Goal: Information Seeking & Learning: Learn about a topic

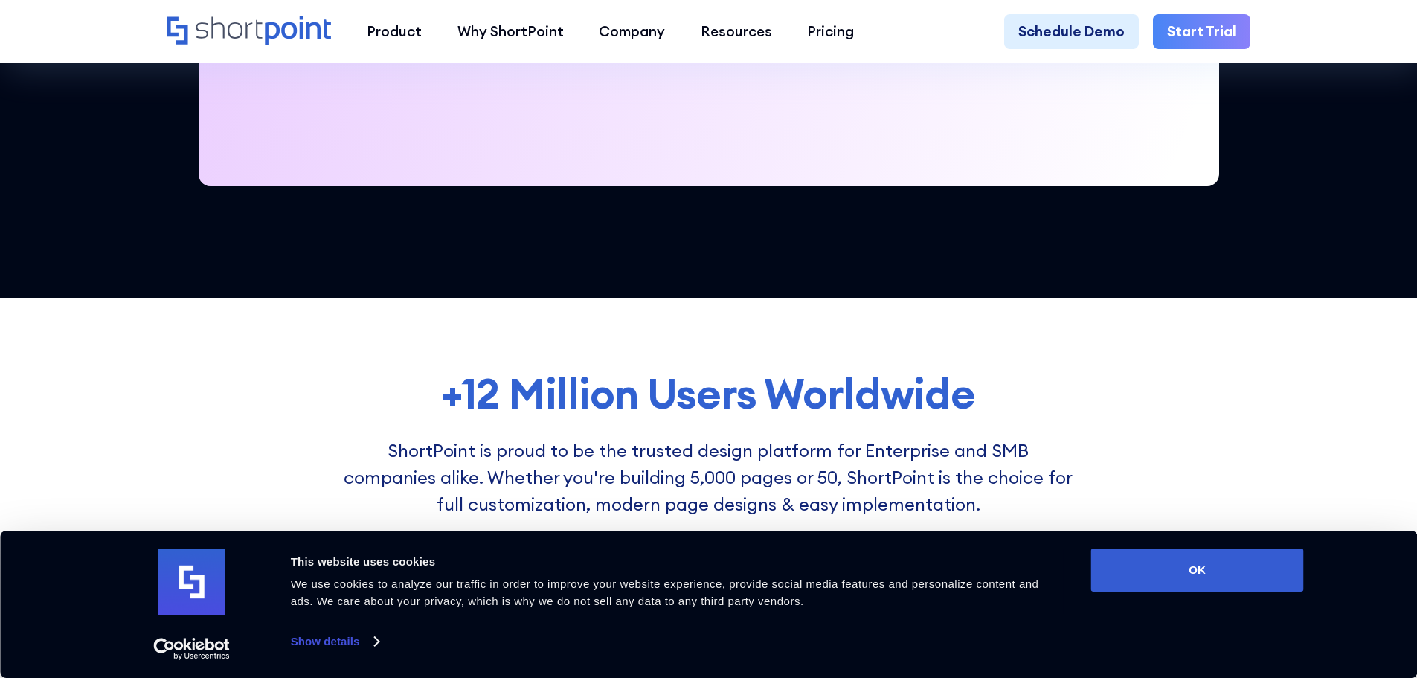
scroll to position [943, 0]
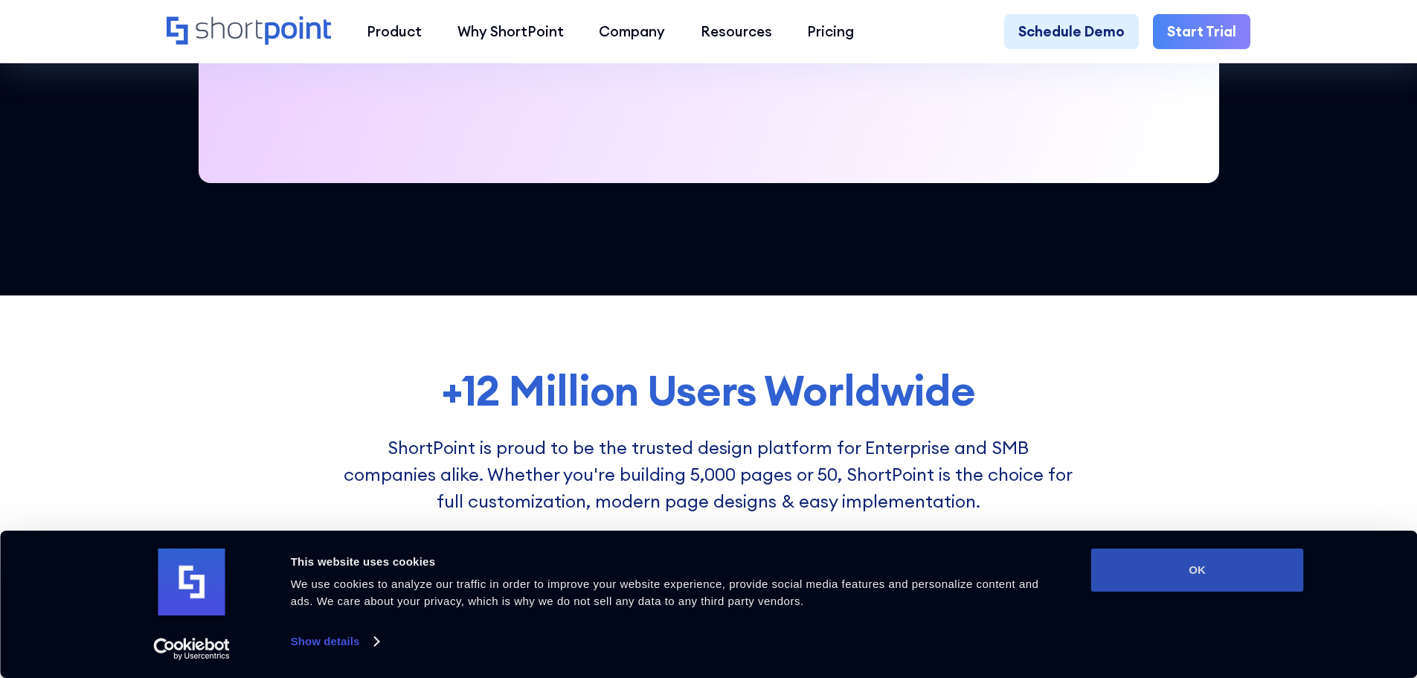
click at [1181, 559] on button "OK" at bounding box center [1198, 569] width 213 height 43
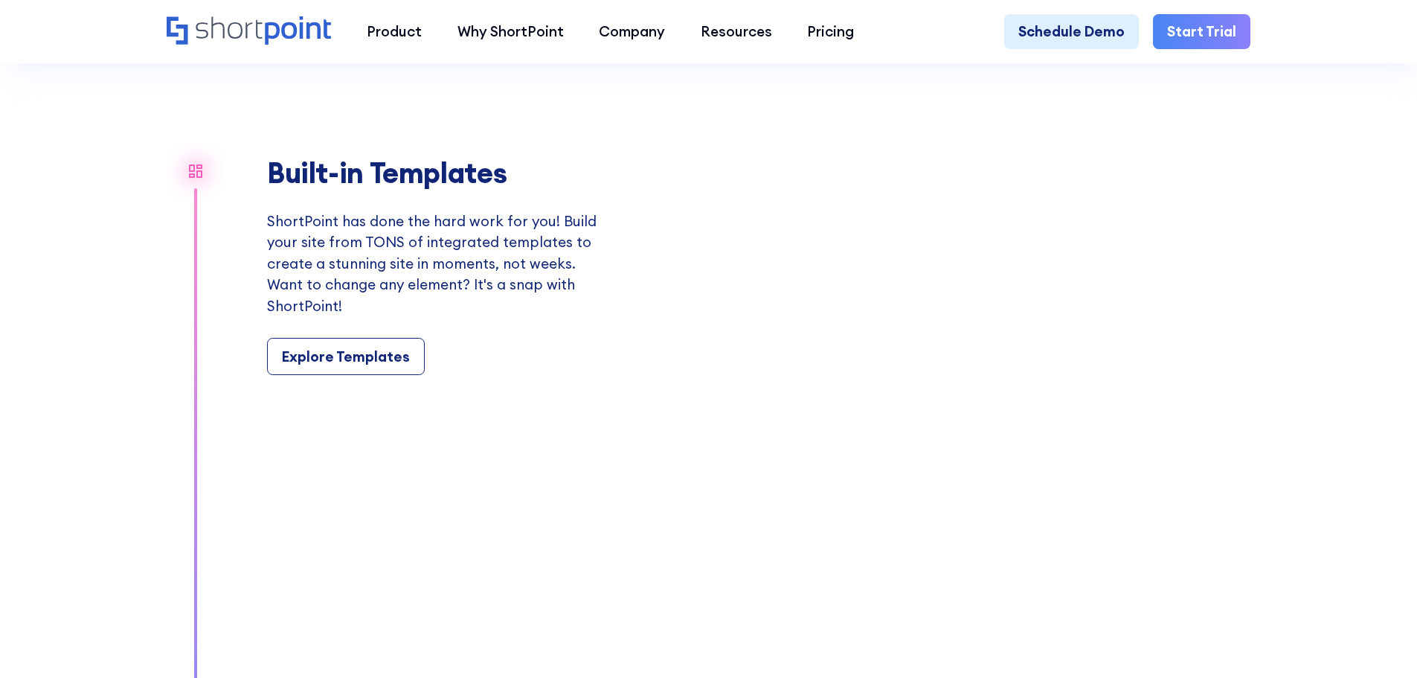
scroll to position [1687, 0]
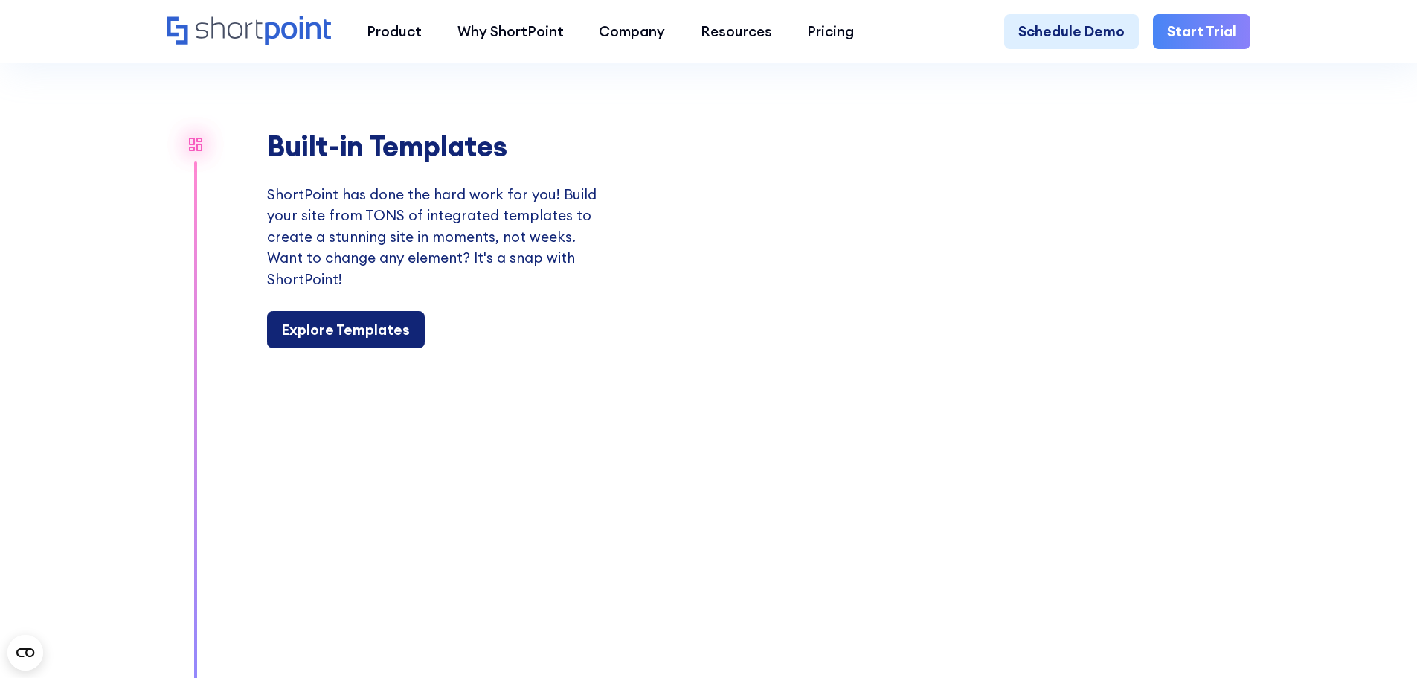
click at [336, 341] on div "Explore Templates" at bounding box center [346, 330] width 128 height 22
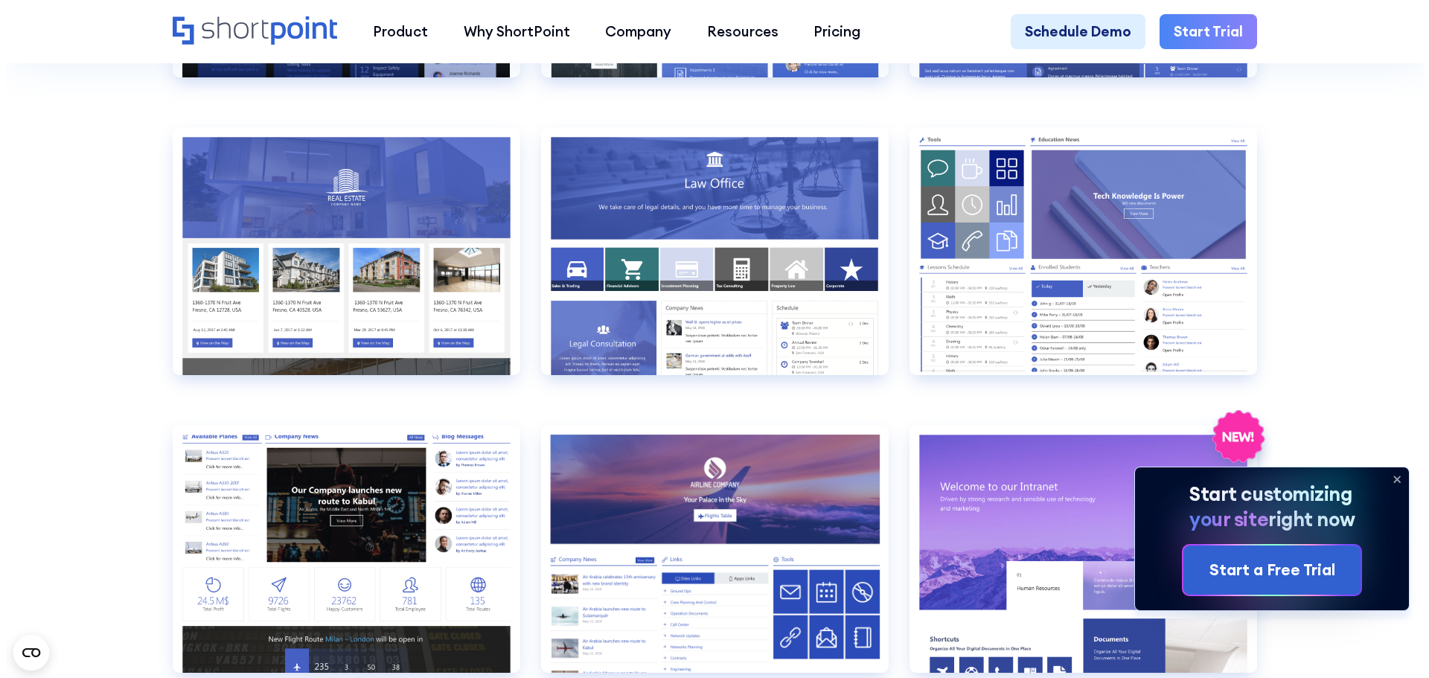
scroll to position [1836, 0]
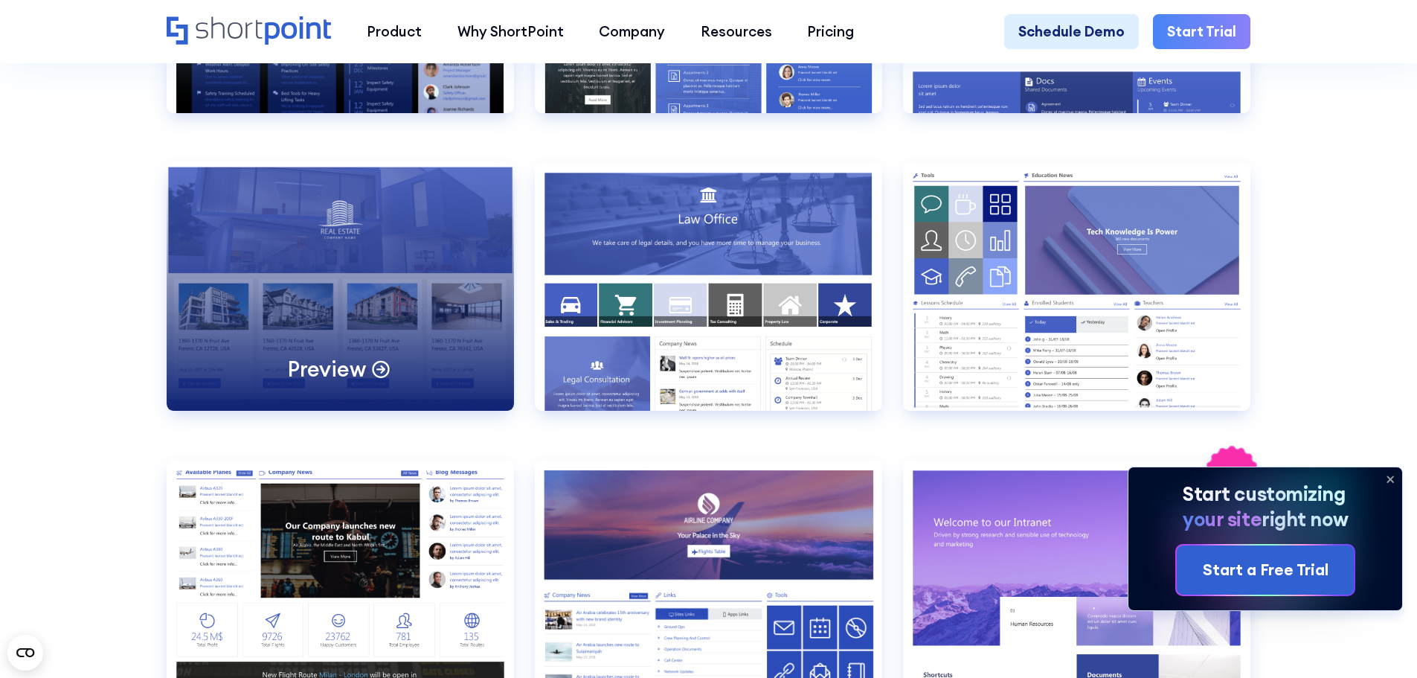
click at [388, 225] on div "Preview" at bounding box center [340, 287] width 347 height 248
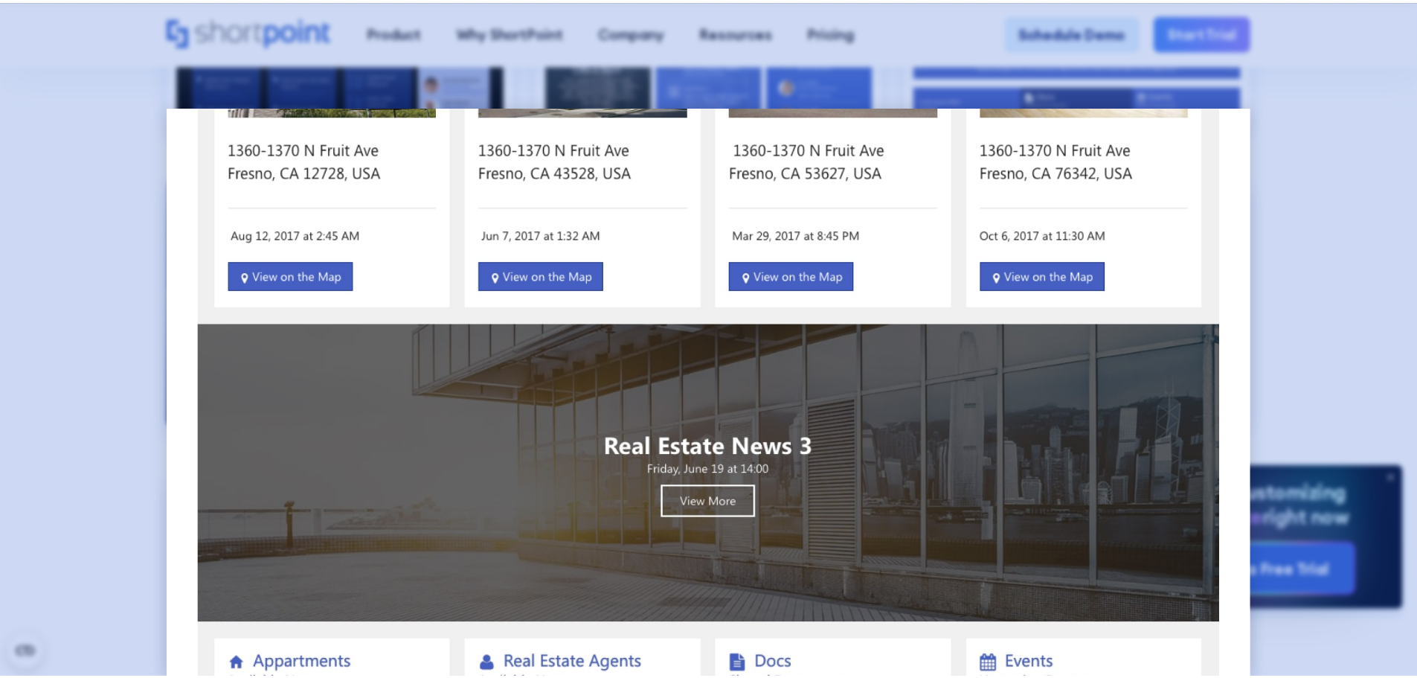
scroll to position [510, 0]
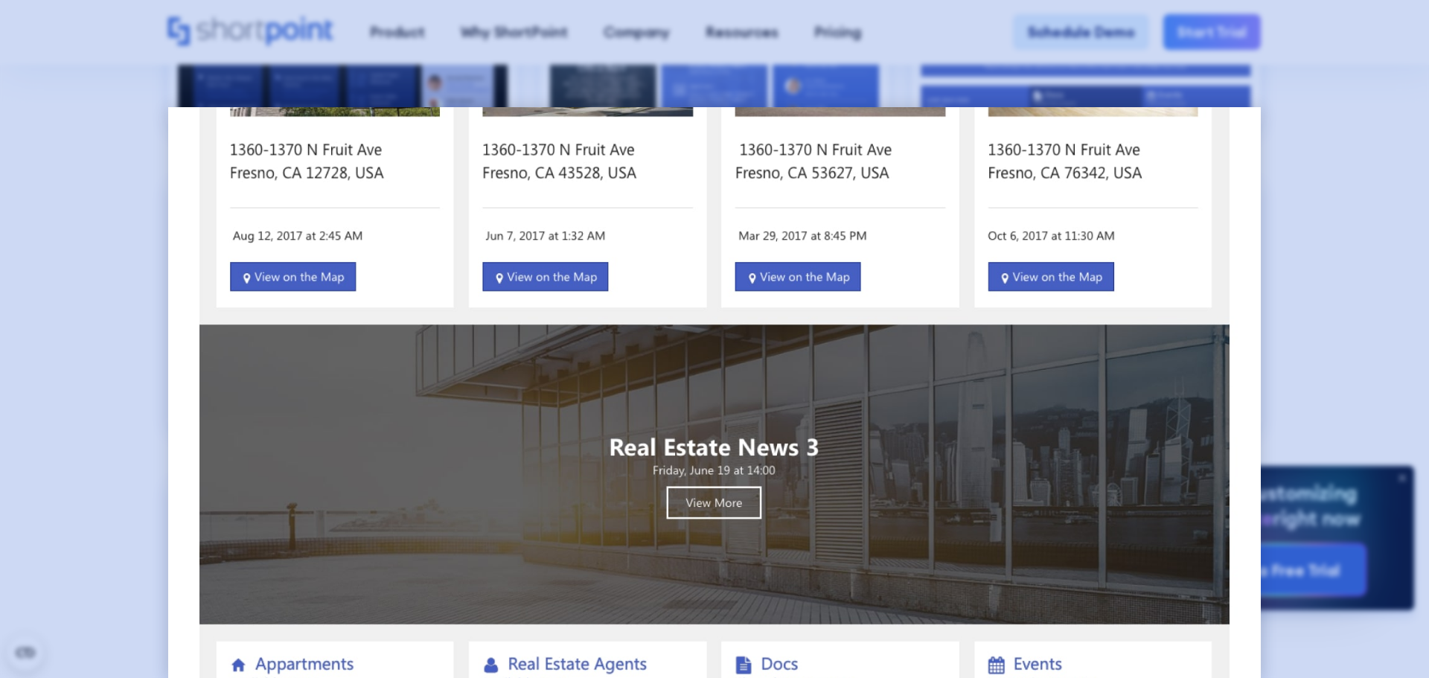
click at [68, 216] on div at bounding box center [714, 339] width 1429 height 678
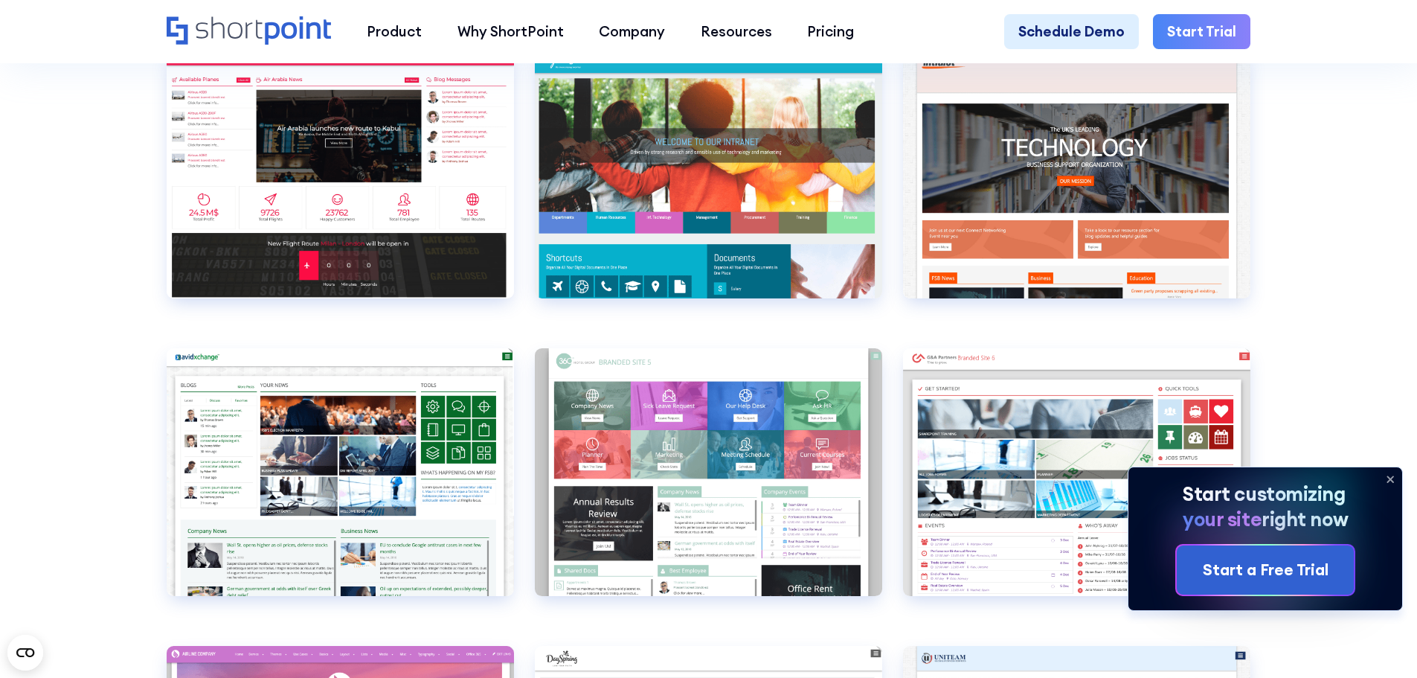
scroll to position [5655, 0]
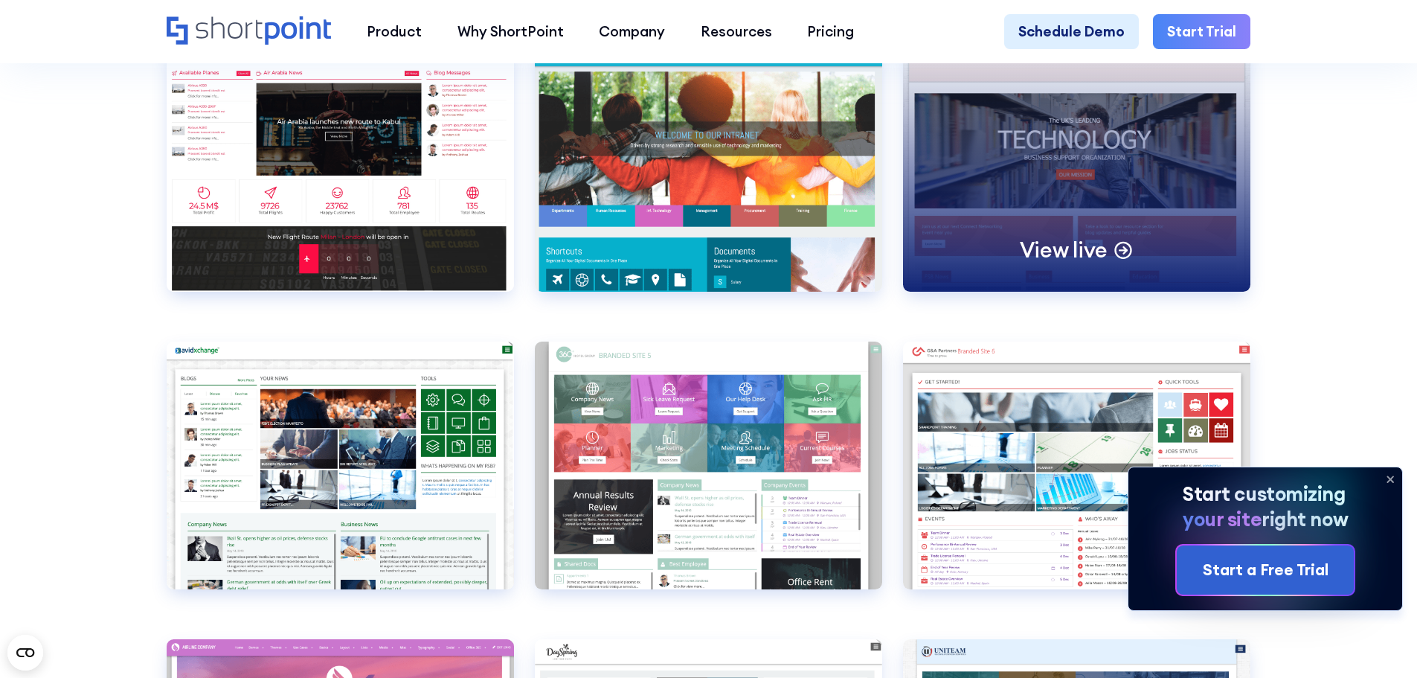
click at [1151, 233] on div "View live" at bounding box center [1076, 168] width 347 height 248
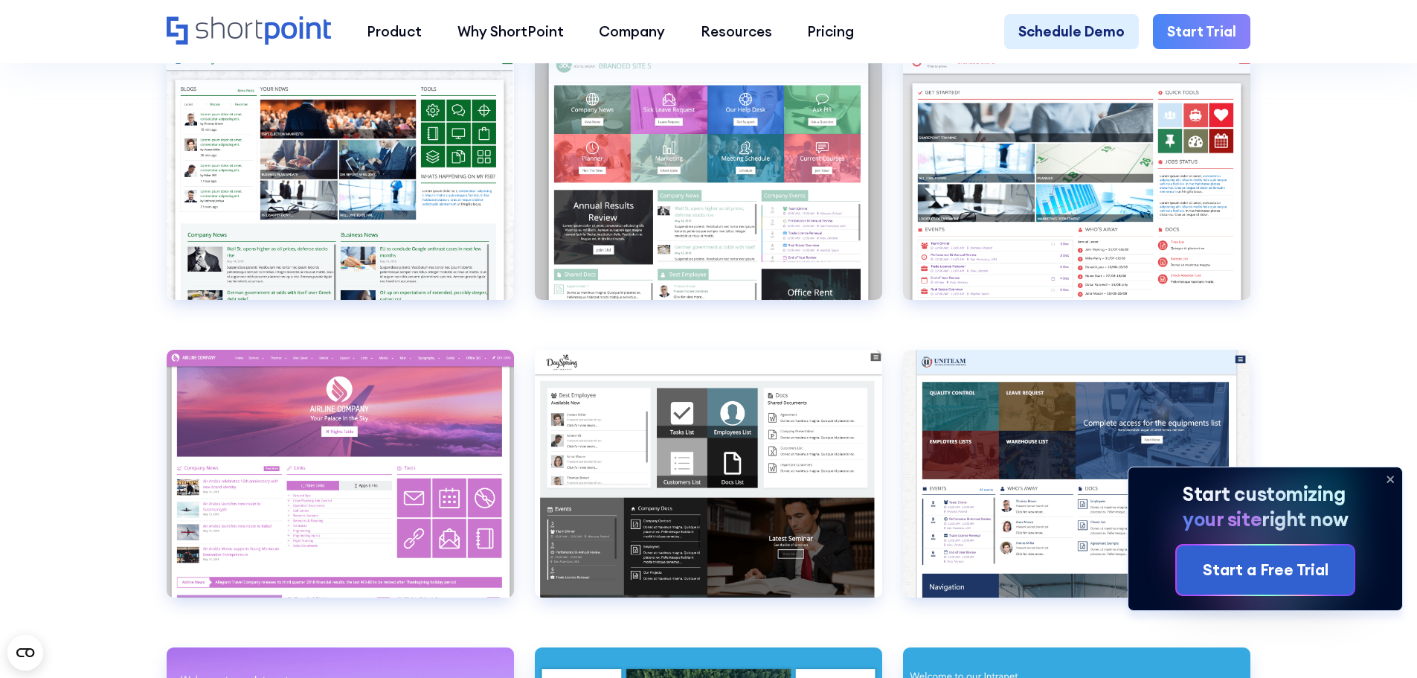
scroll to position [5947, 0]
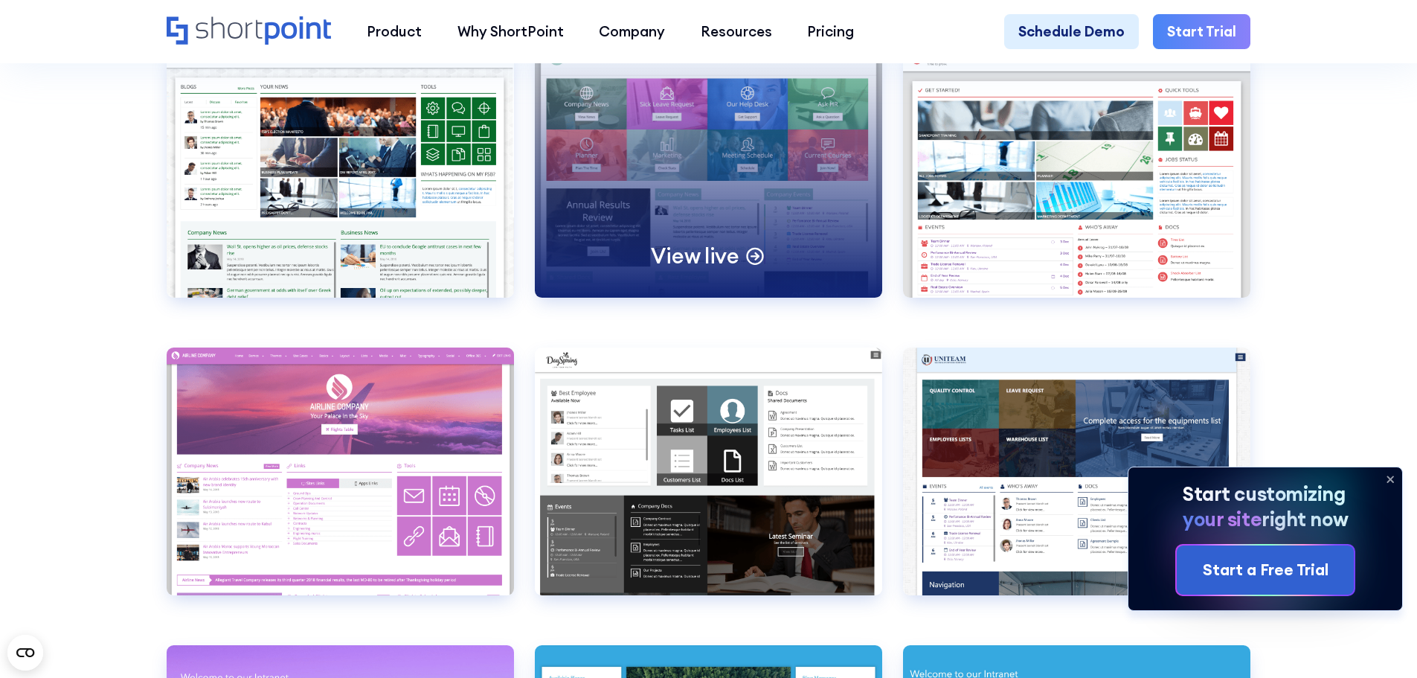
click at [752, 184] on div "View live" at bounding box center [708, 174] width 347 height 248
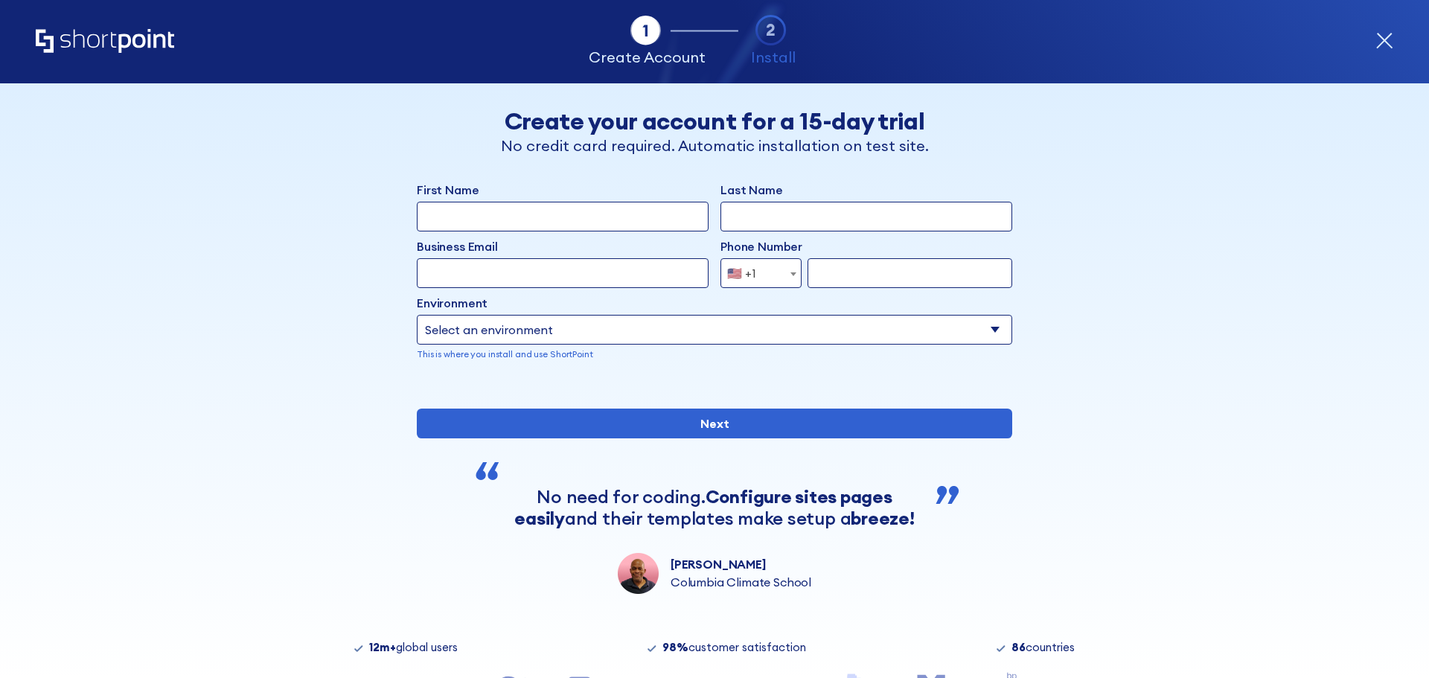
click at [117, 31] on icon "Home" at bounding box center [105, 41] width 138 height 24
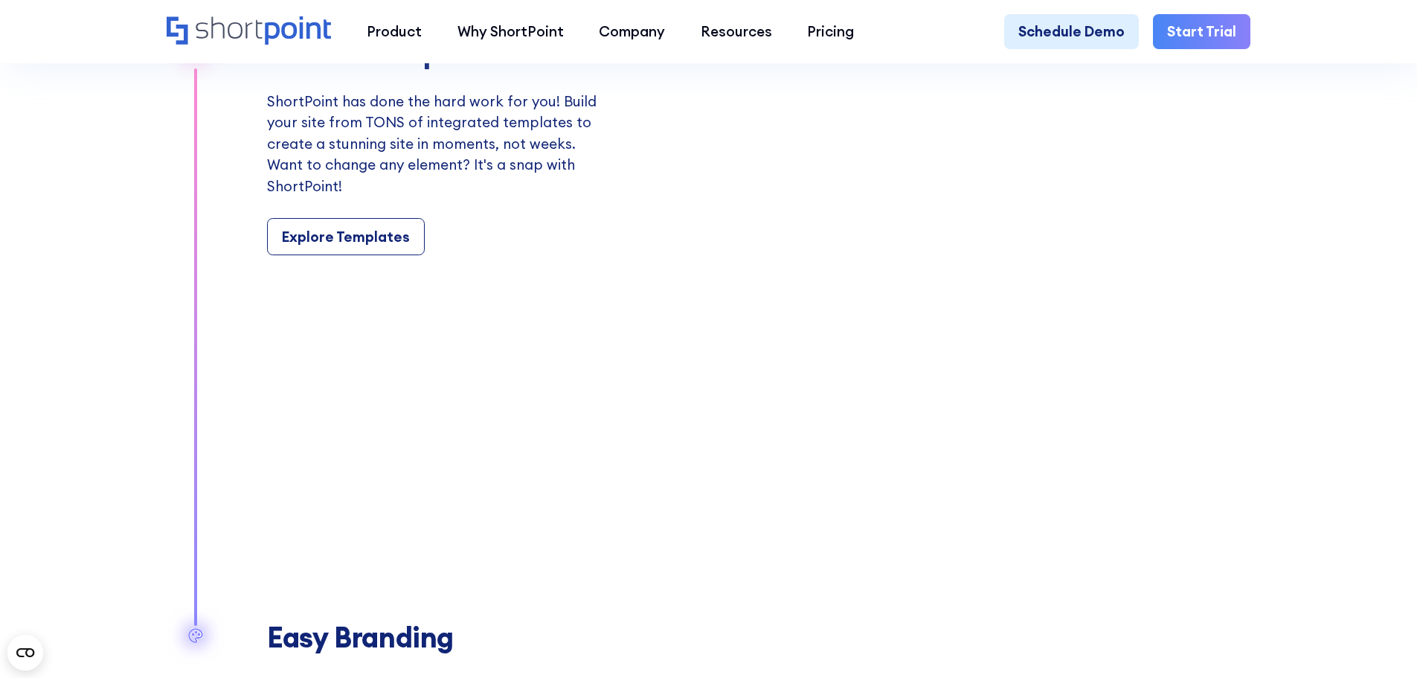
scroll to position [1836, 0]
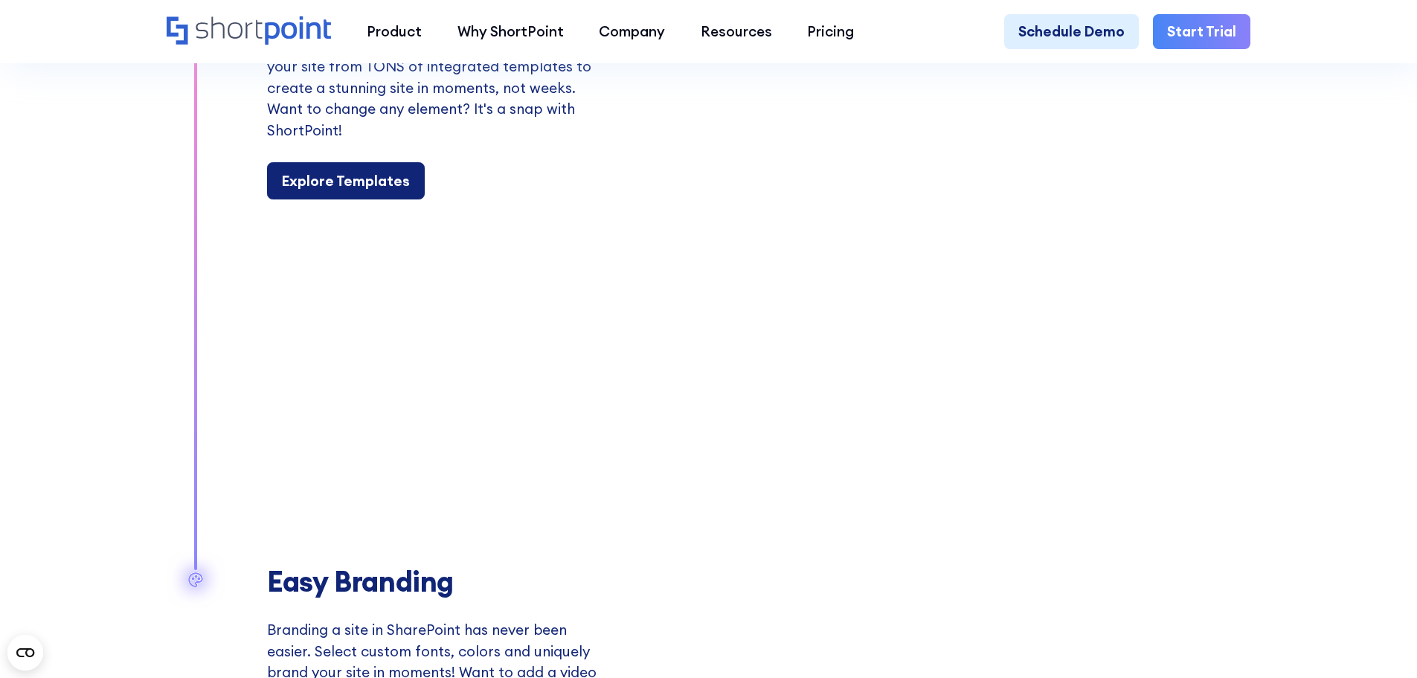
click at [366, 192] on div "Explore Templates" at bounding box center [346, 181] width 128 height 22
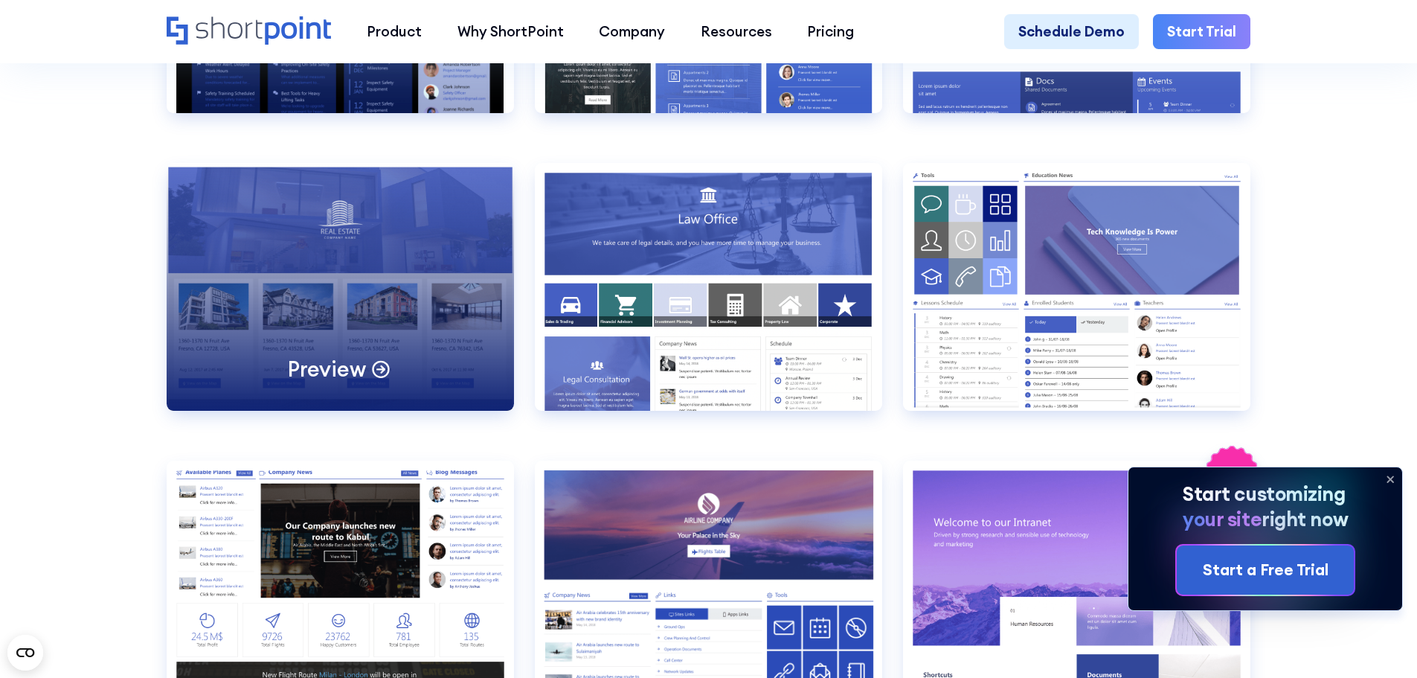
click at [413, 272] on div "Preview" at bounding box center [340, 287] width 347 height 248
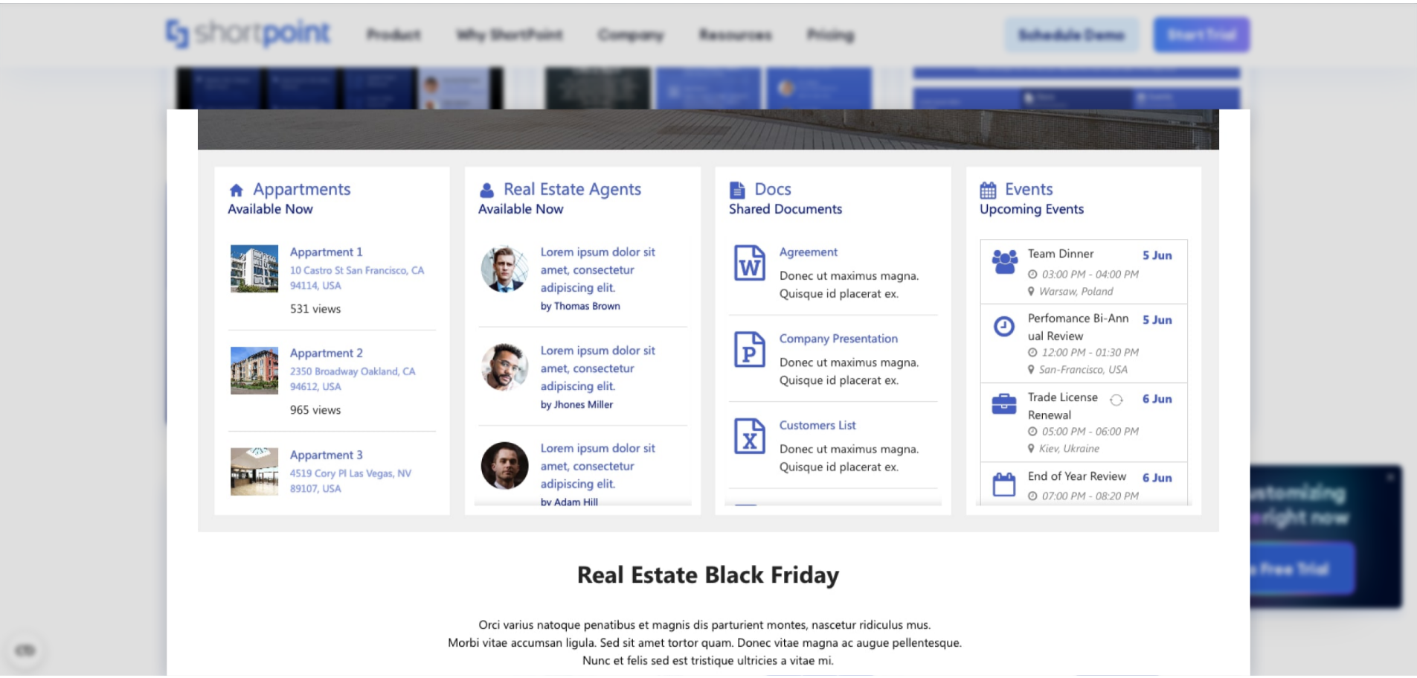
scroll to position [1042, 0]
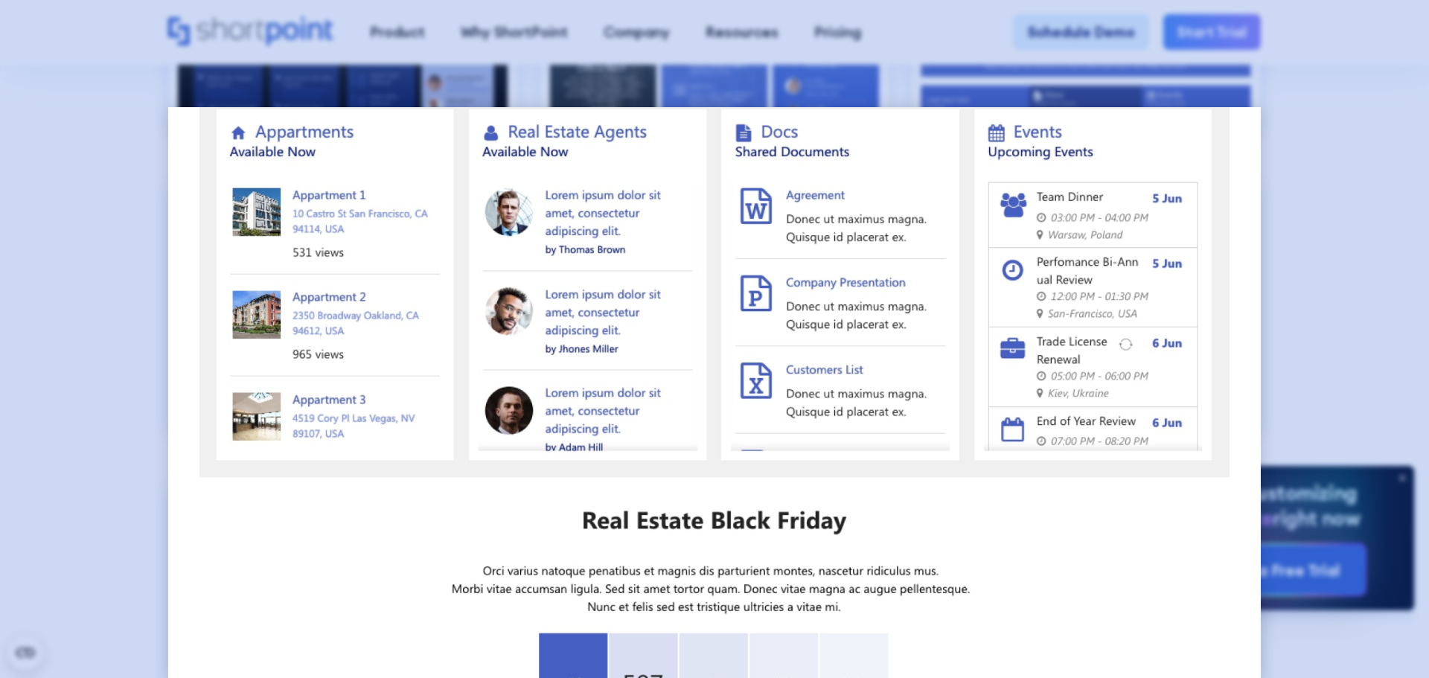
click at [1361, 207] on div at bounding box center [714, 339] width 1429 height 678
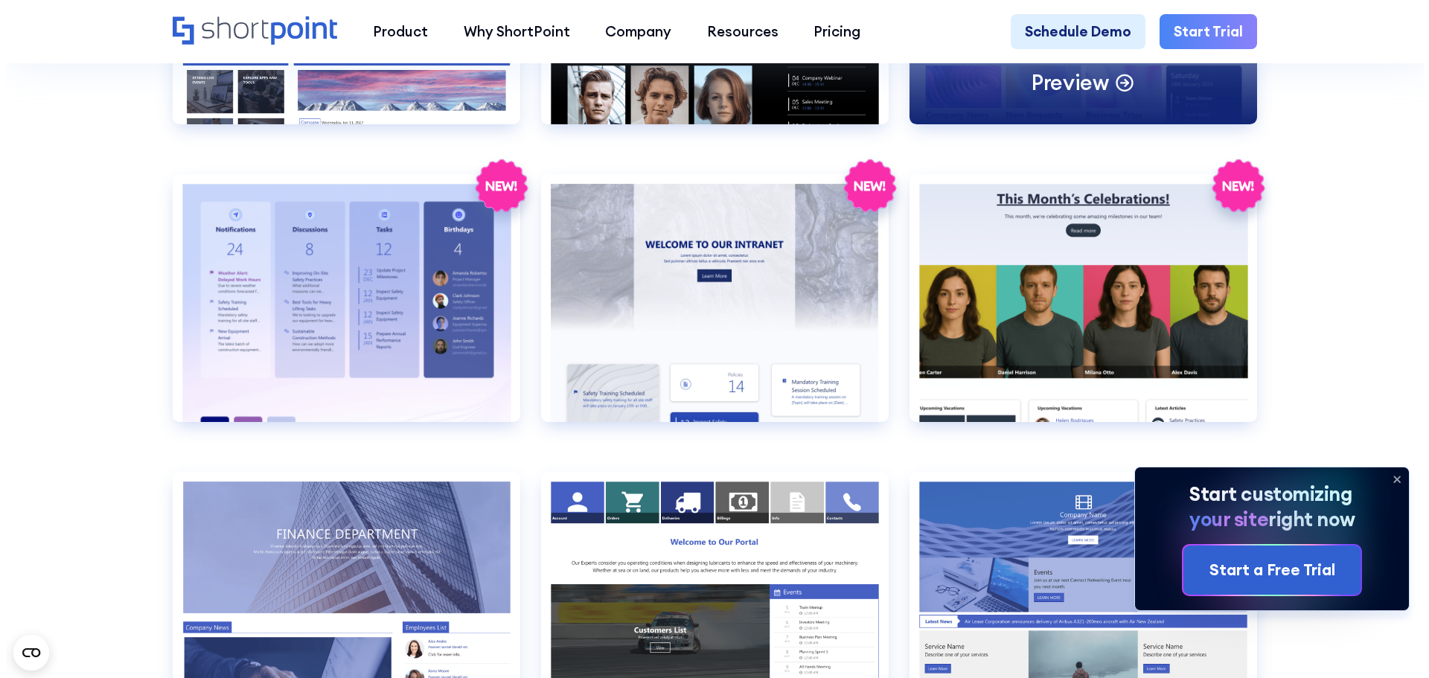
scroll to position [3026, 0]
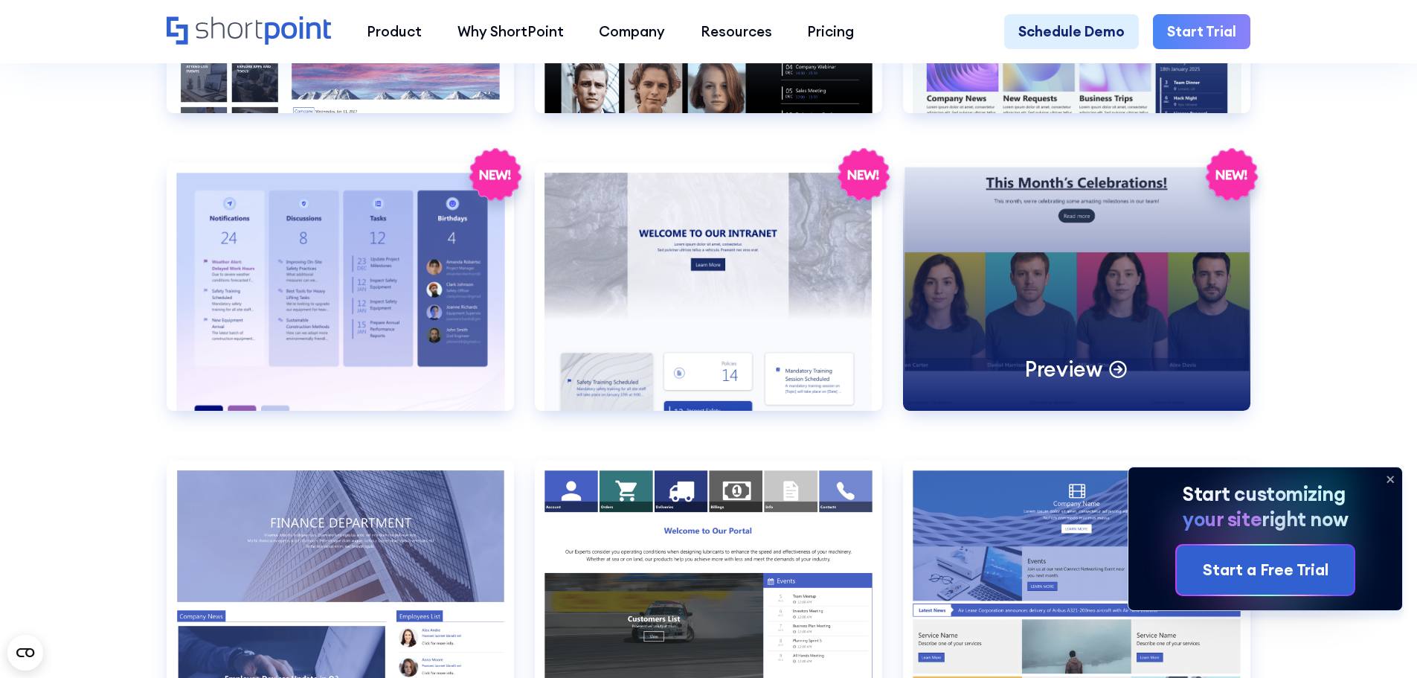
click at [1131, 345] on div "Preview" at bounding box center [1076, 287] width 347 height 248
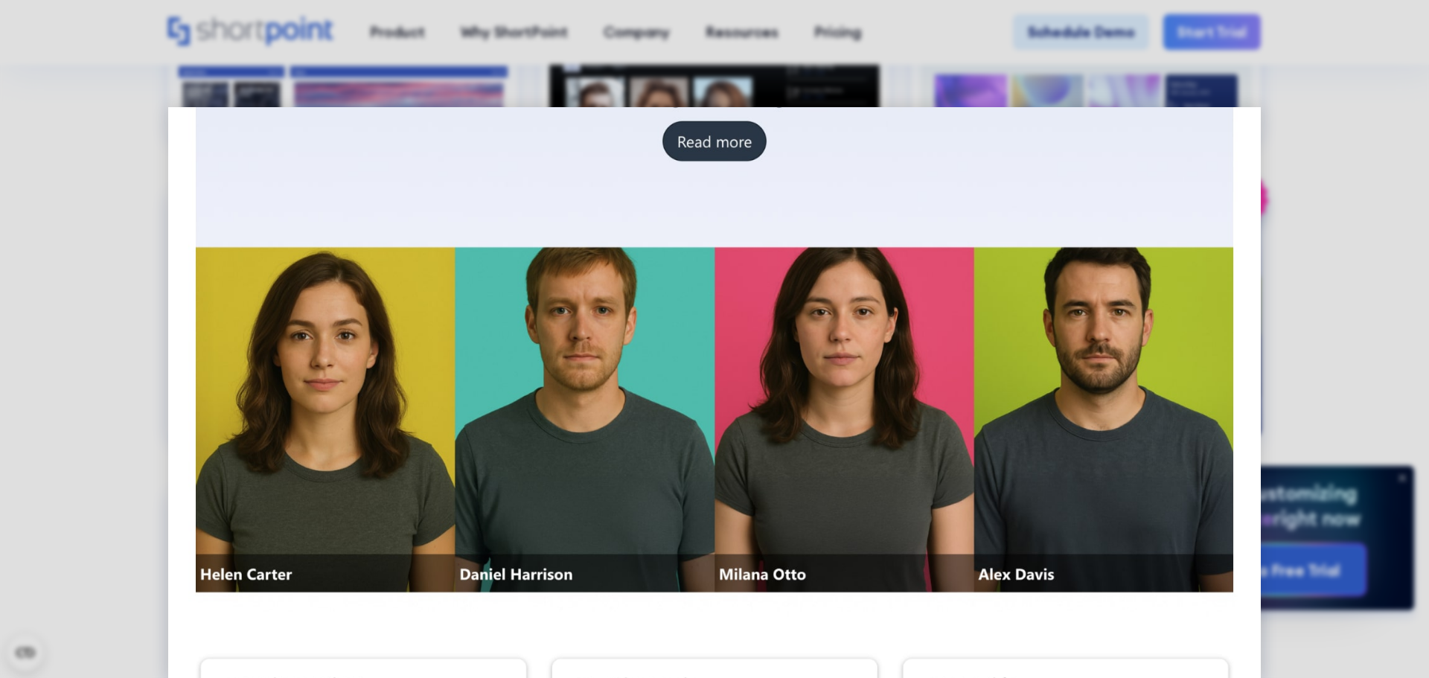
scroll to position [248, 0]
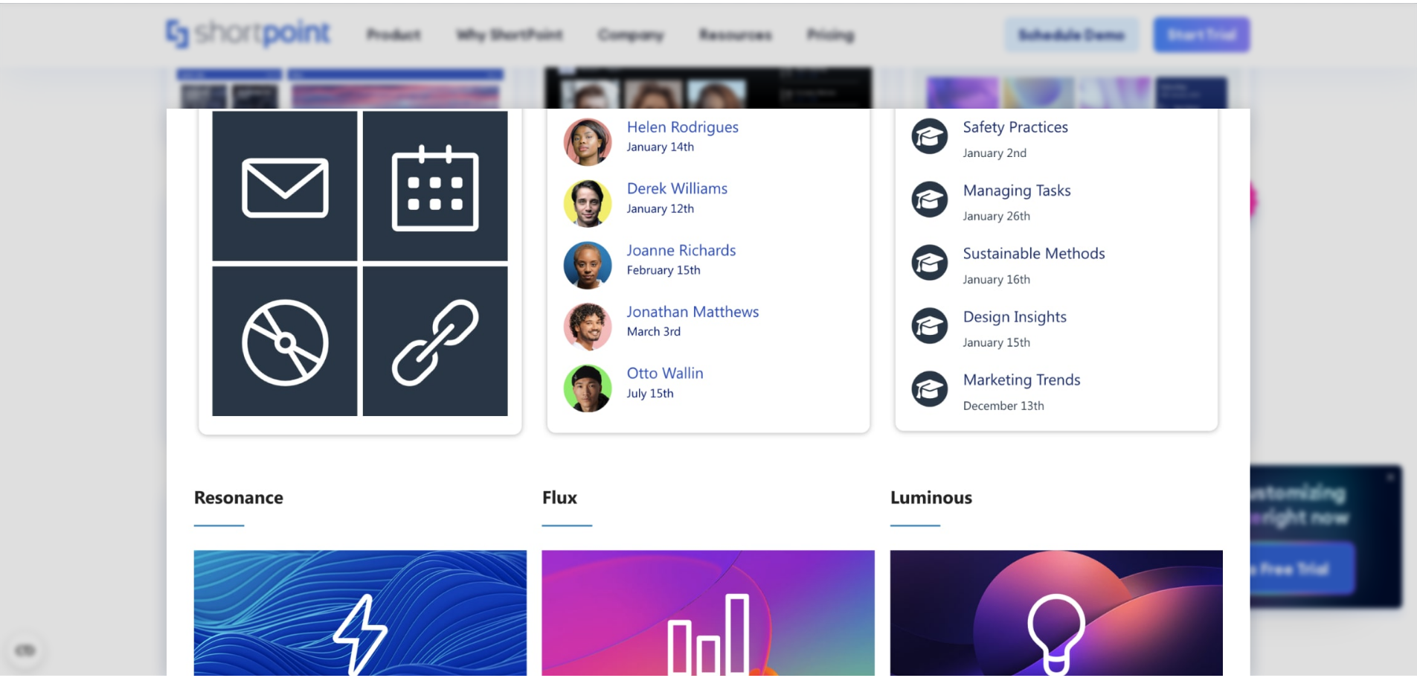
scroll to position [794, 0]
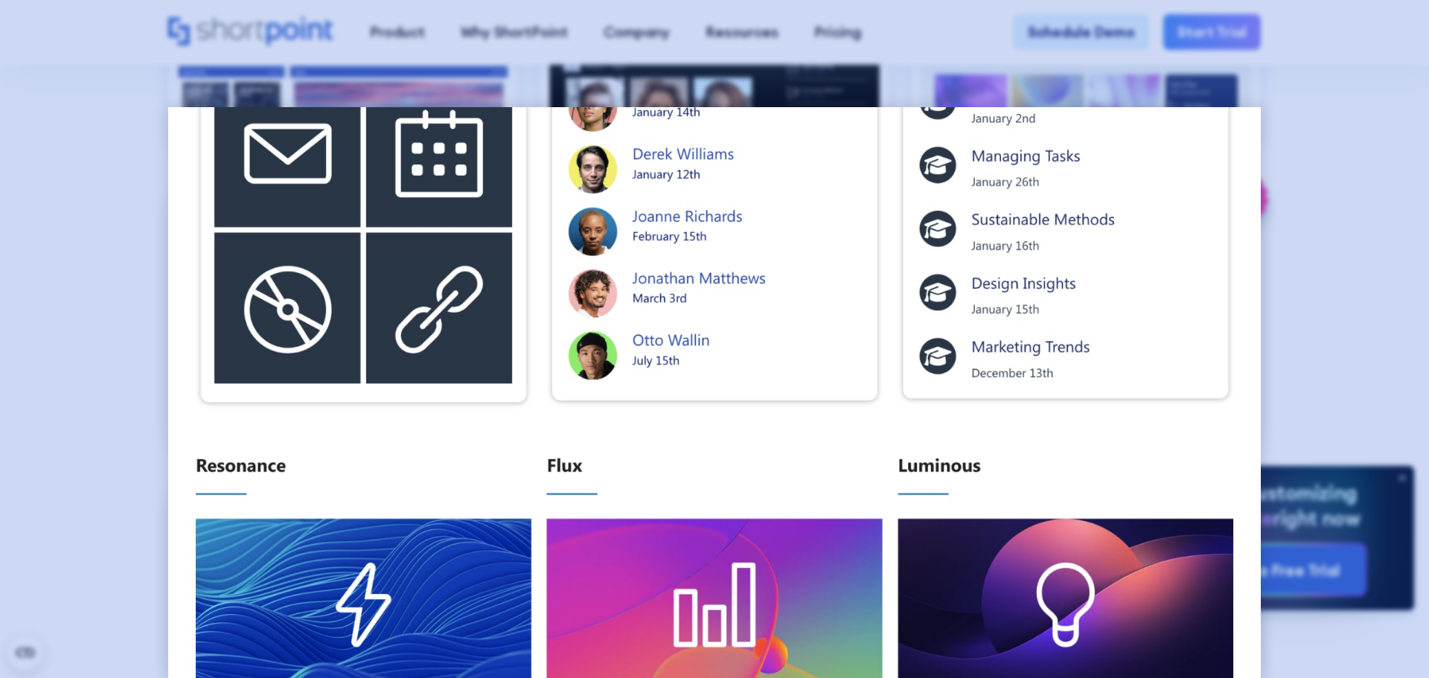
click at [1375, 192] on div at bounding box center [714, 339] width 1429 height 678
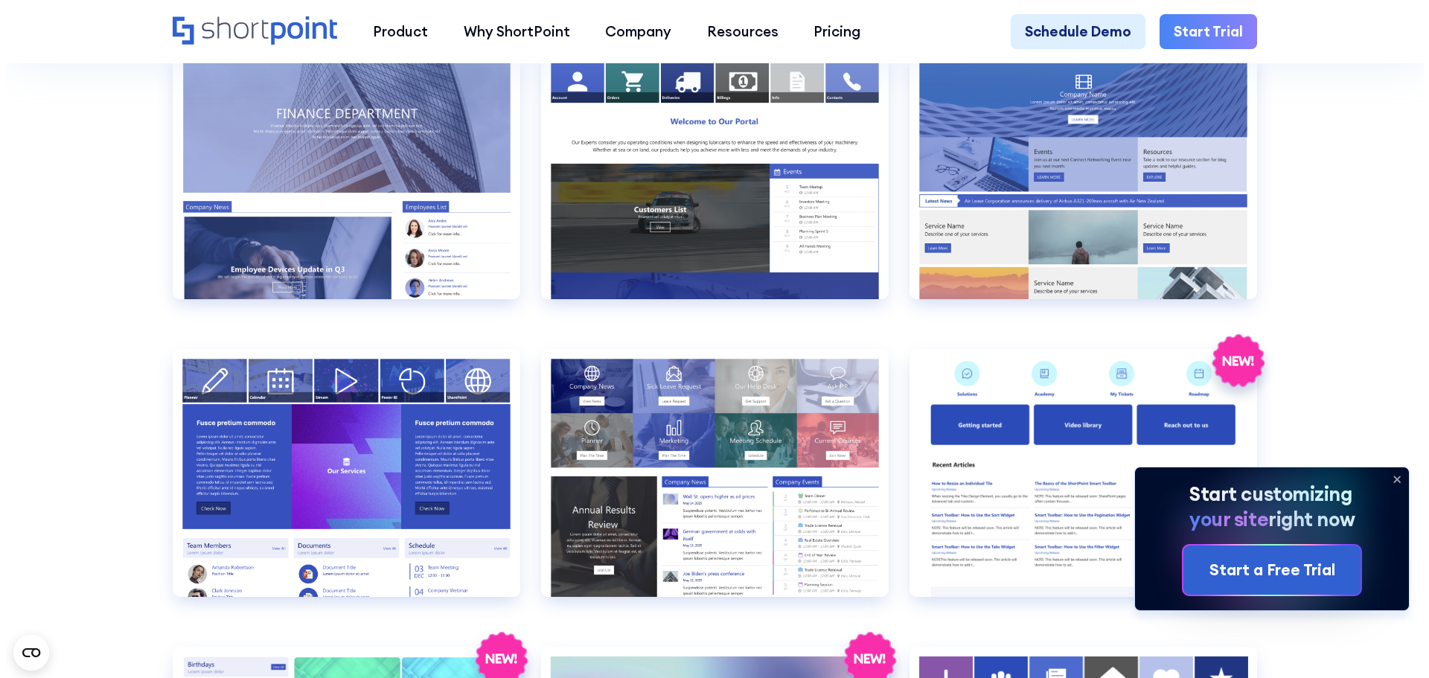
scroll to position [3473, 0]
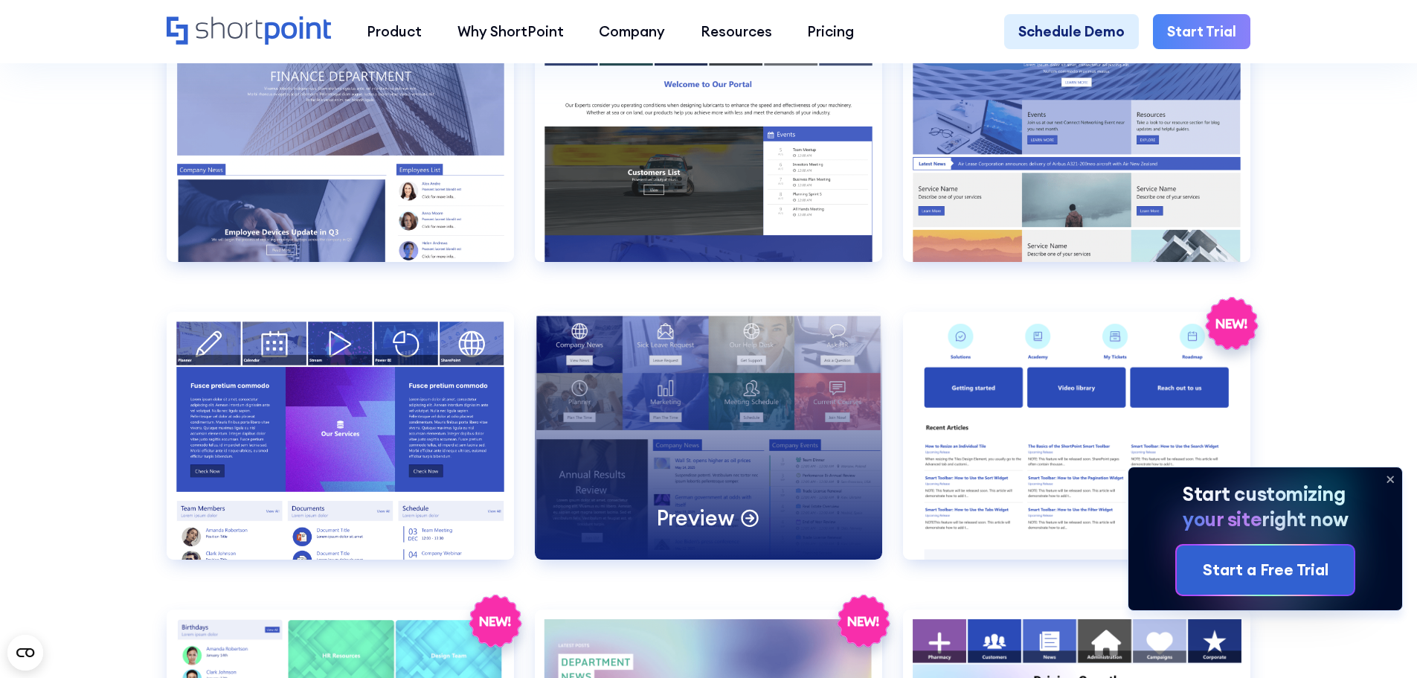
click at [766, 391] on div "Preview" at bounding box center [708, 436] width 347 height 248
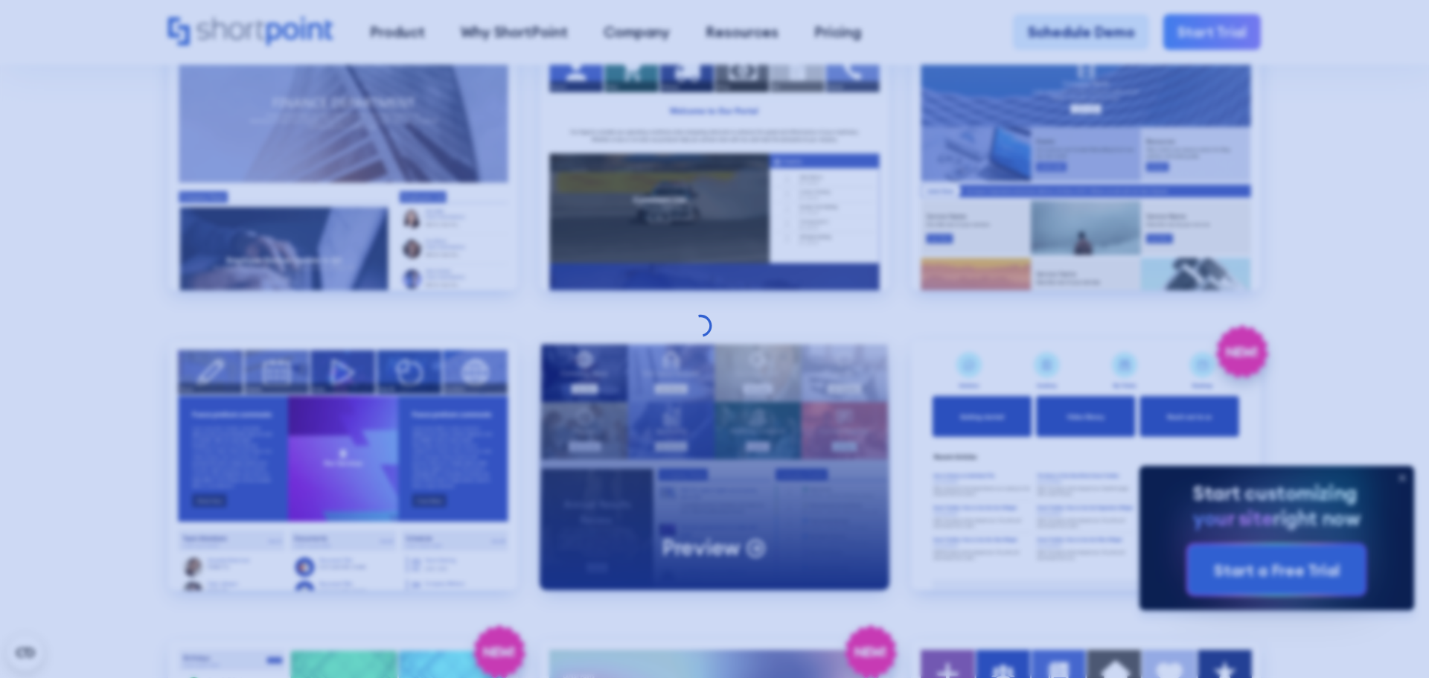
scroll to position [0, 0]
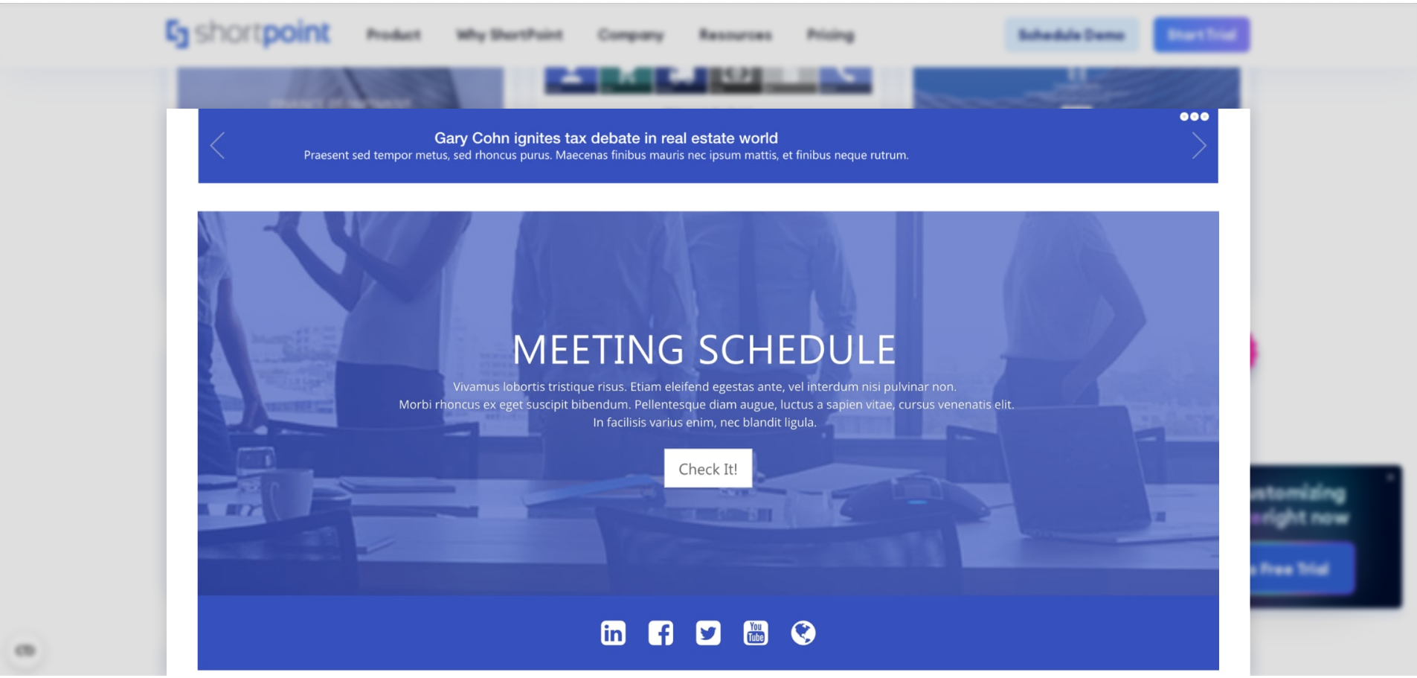
scroll to position [1251, 0]
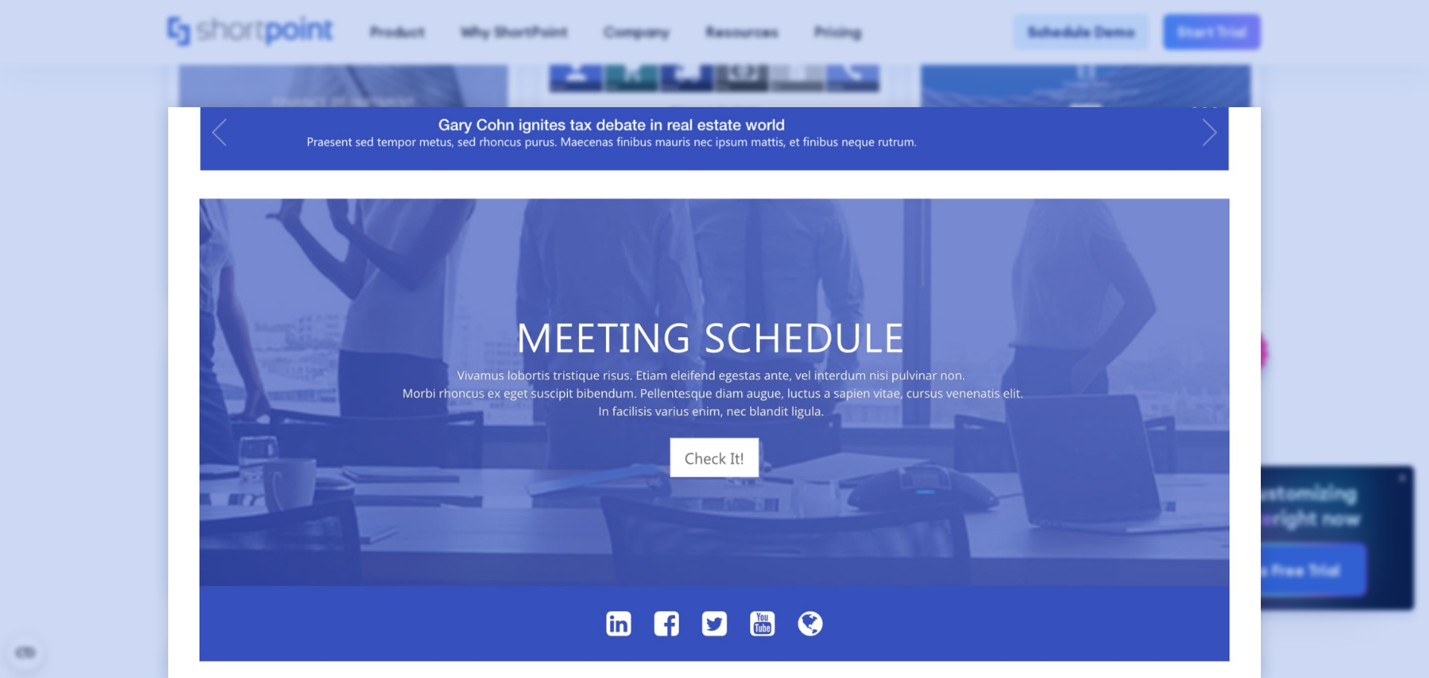
click at [1306, 236] on div at bounding box center [714, 339] width 1429 height 678
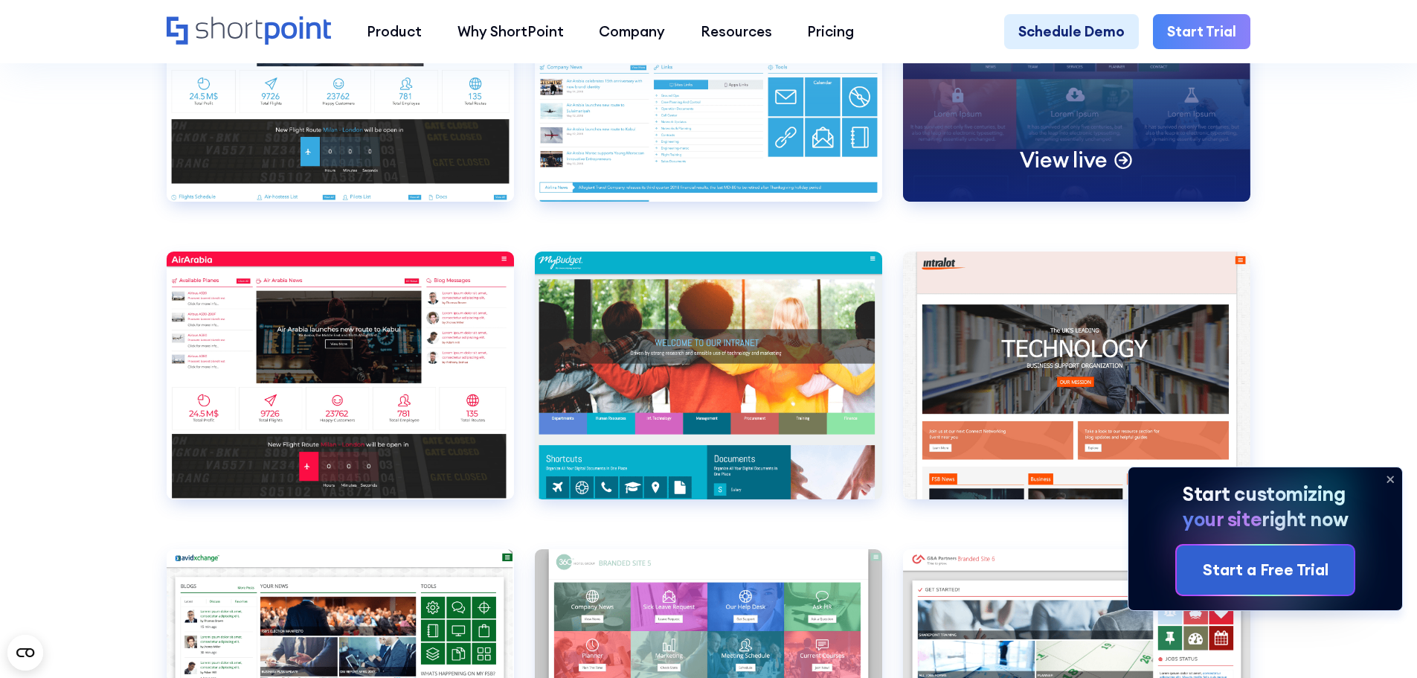
scroll to position [5456, 0]
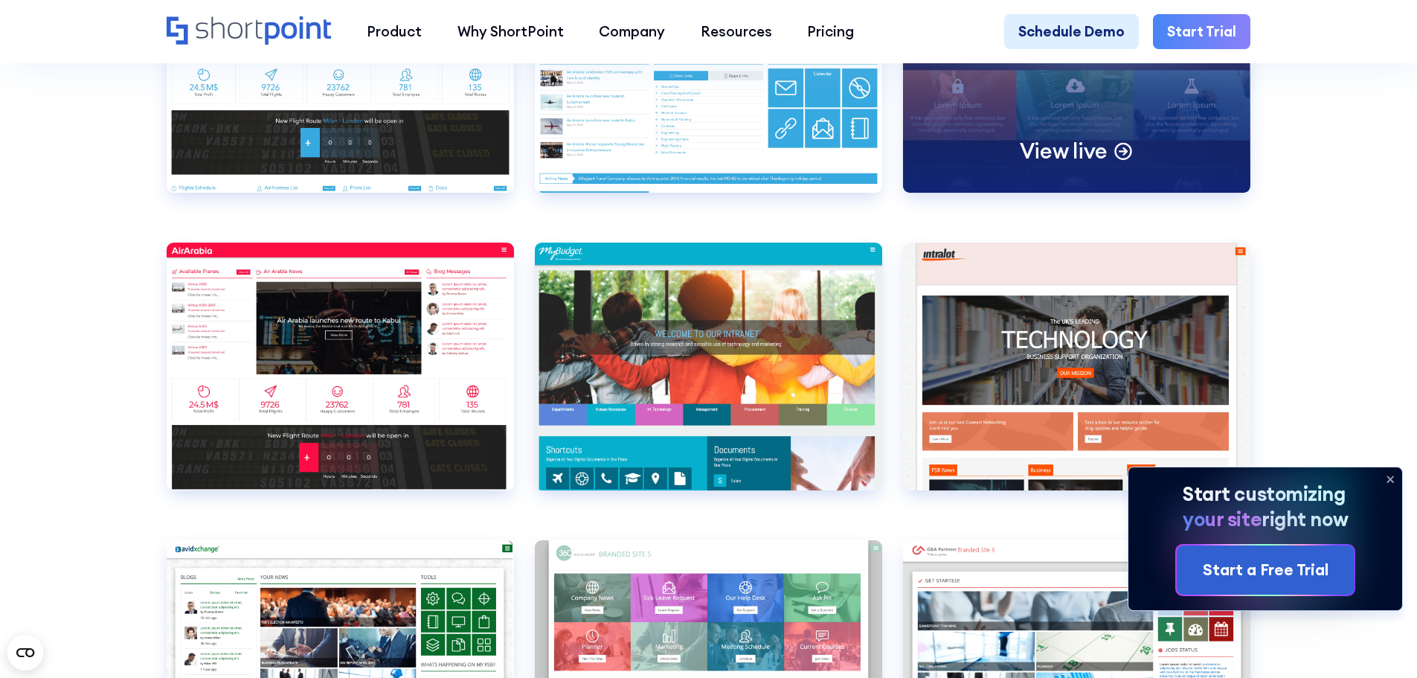
click at [1120, 129] on div "View live" at bounding box center [1076, 69] width 347 height 248
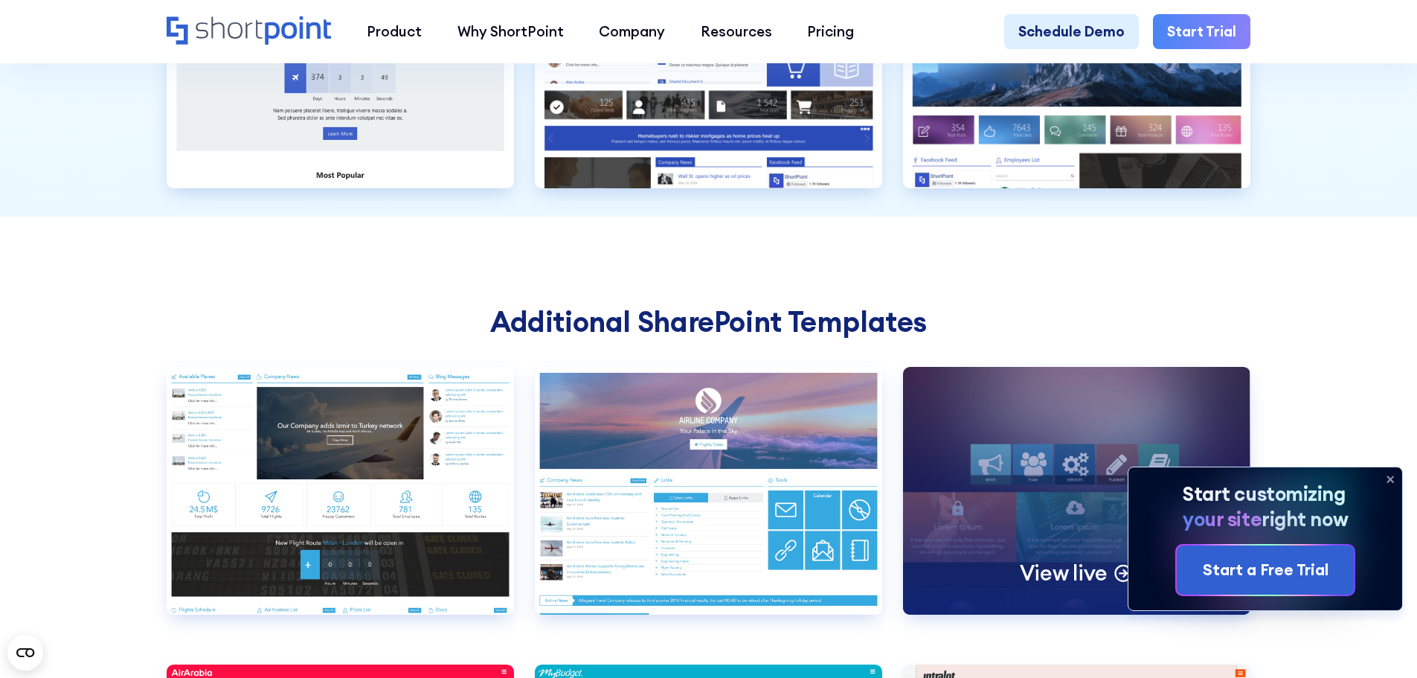
scroll to position [5010, 0]
